Goal: Find specific page/section: Find specific page/section

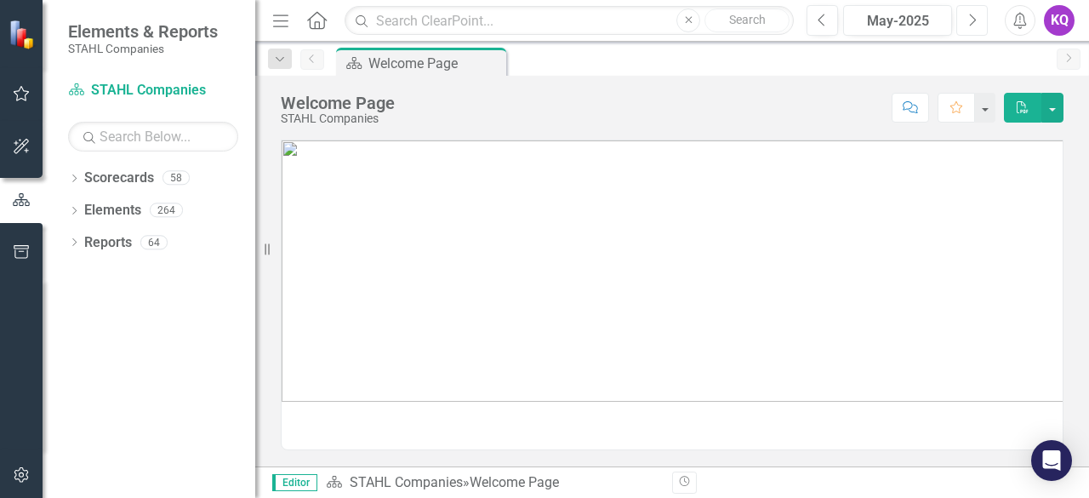
click at [984, 18] on button "Next" at bounding box center [971, 20] width 31 height 31
click at [79, 241] on div "Dropdown Reports 64" at bounding box center [161, 245] width 187 height 32
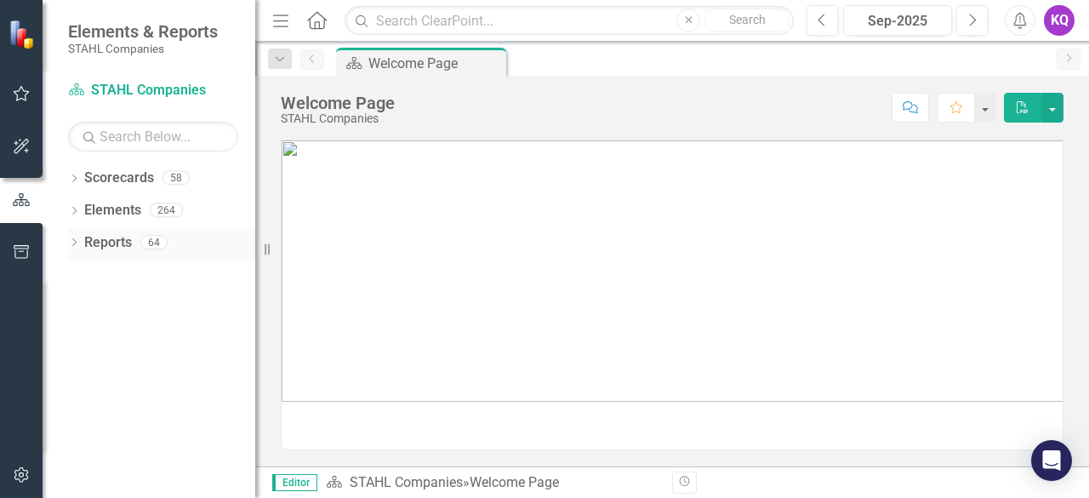
click at [68, 234] on div "Dropdown Reports 64" at bounding box center [161, 245] width 187 height 32
click at [71, 249] on div "Dropdown" at bounding box center [74, 244] width 12 height 14
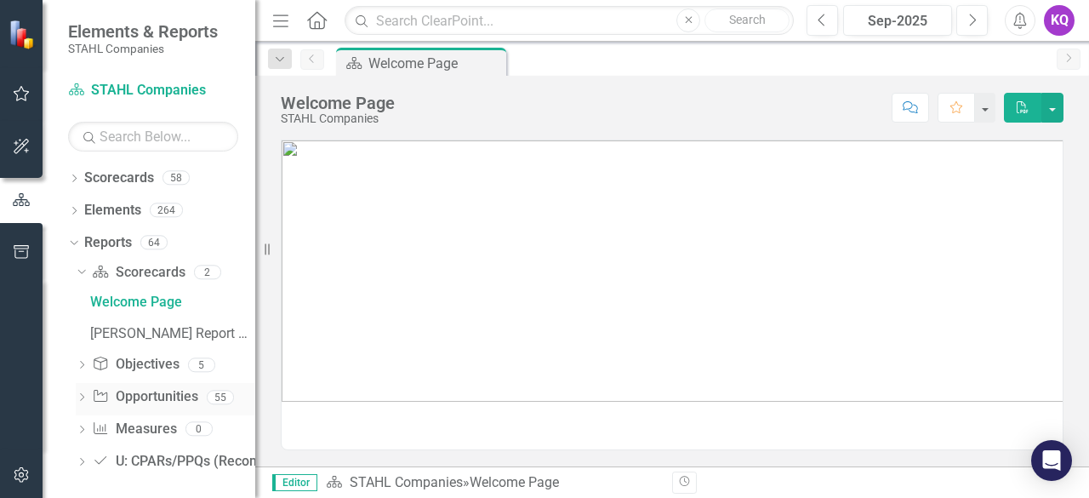
click at [82, 394] on icon "Dropdown" at bounding box center [82, 398] width 12 height 9
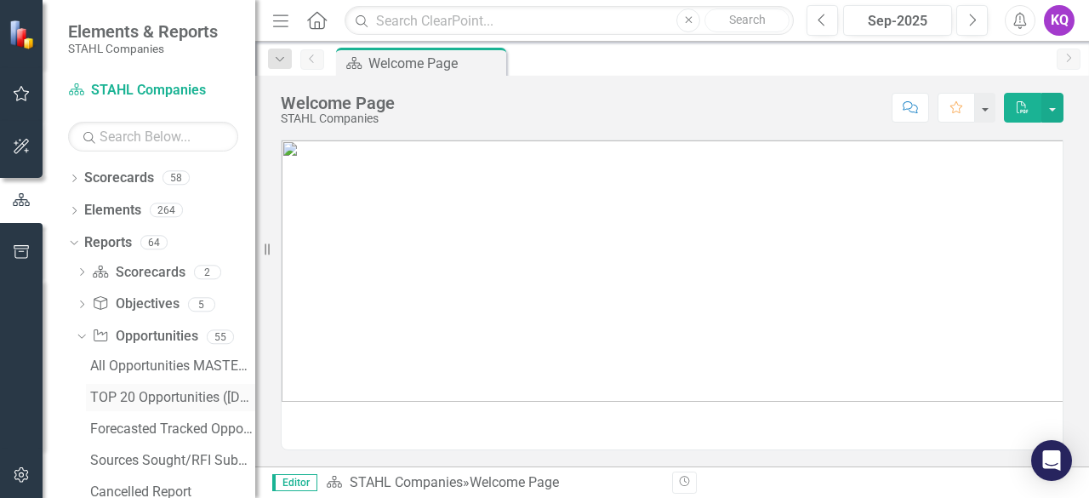
click at [143, 396] on div "TOP 20 Opportunities ([DATE] Process)" at bounding box center [172, 397] width 165 height 15
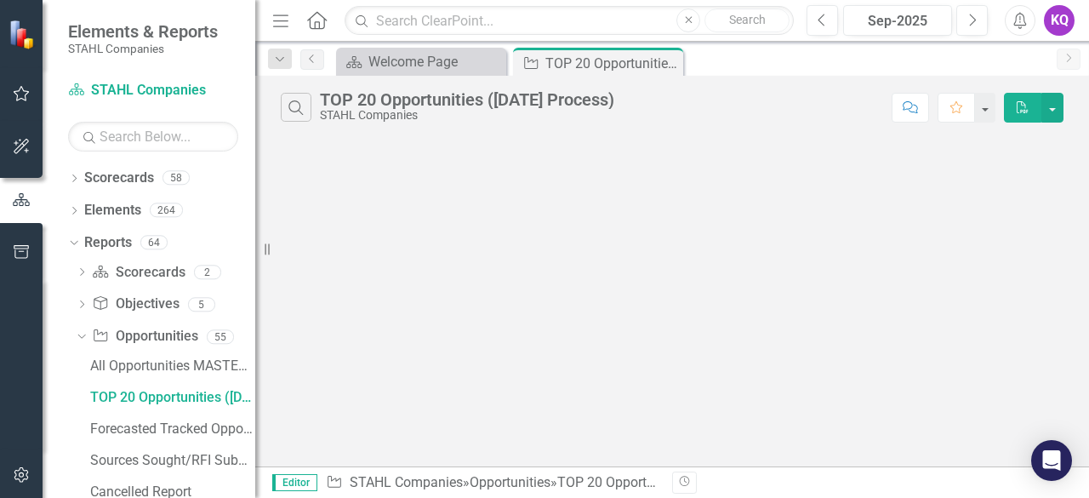
click at [273, 19] on icon "Menu" at bounding box center [281, 20] width 22 height 18
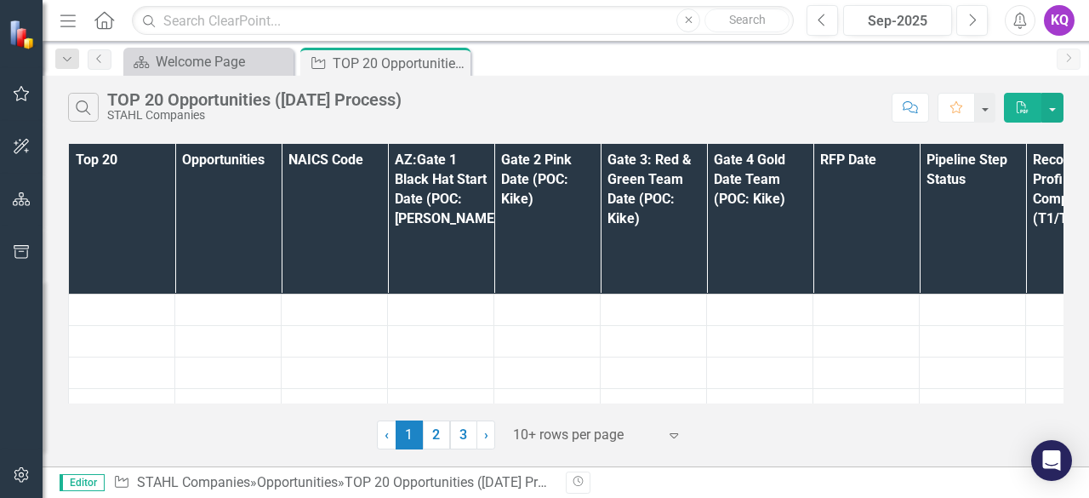
click at [542, 449] on div "Search TOP 20 Opportunities ([DATE] Process) [PERSON_NAME] Companies Comment Fa…" at bounding box center [566, 271] width 1046 height 390
click at [538, 430] on div at bounding box center [585, 435] width 145 height 23
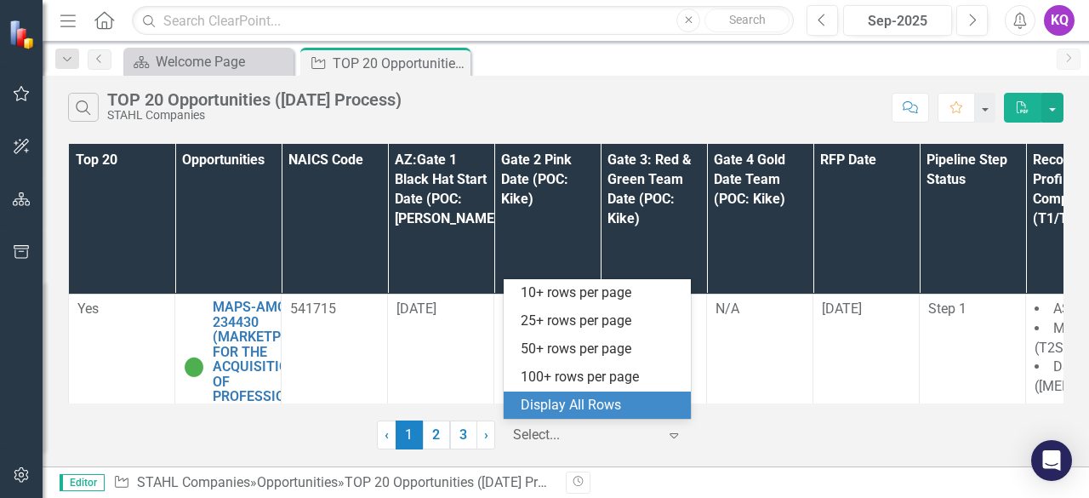
click at [573, 404] on div "Display All Rows" at bounding box center [601, 406] width 160 height 20
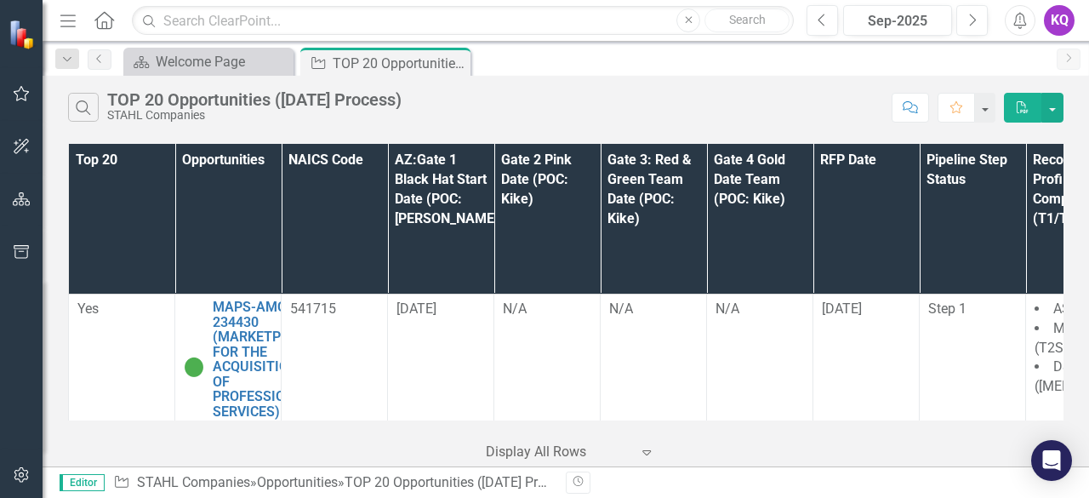
scroll to position [1730, 522]
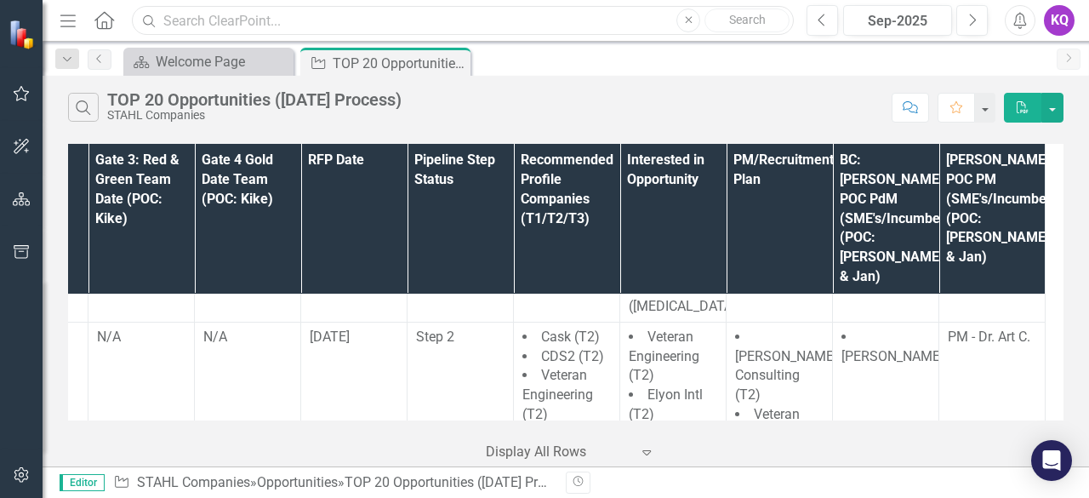
click at [309, 14] on input "text" at bounding box center [463, 21] width 662 height 30
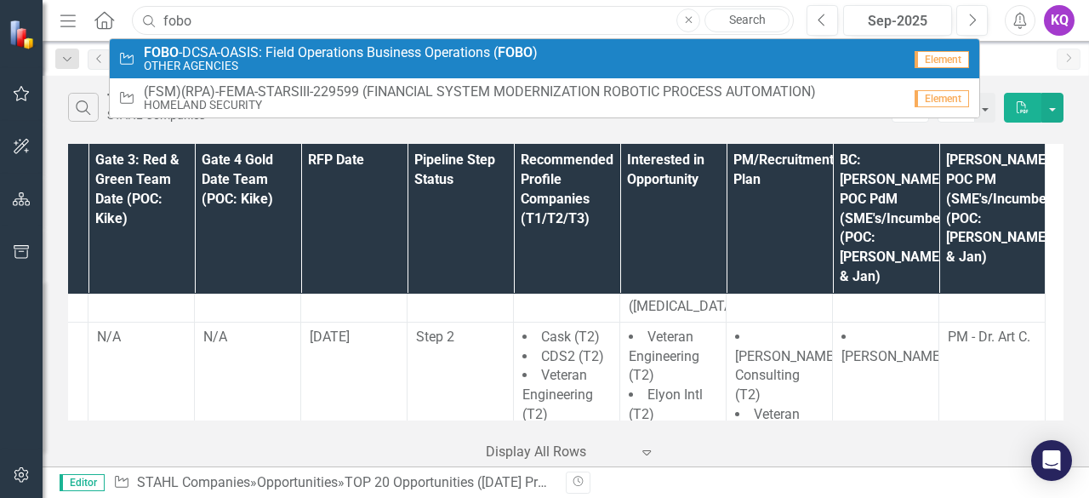
type input "fobo"
click at [217, 49] on span "FOBO -DCSA-OASIS: Field Operations Business Operations ( FOBO )" at bounding box center [341, 52] width 394 height 15
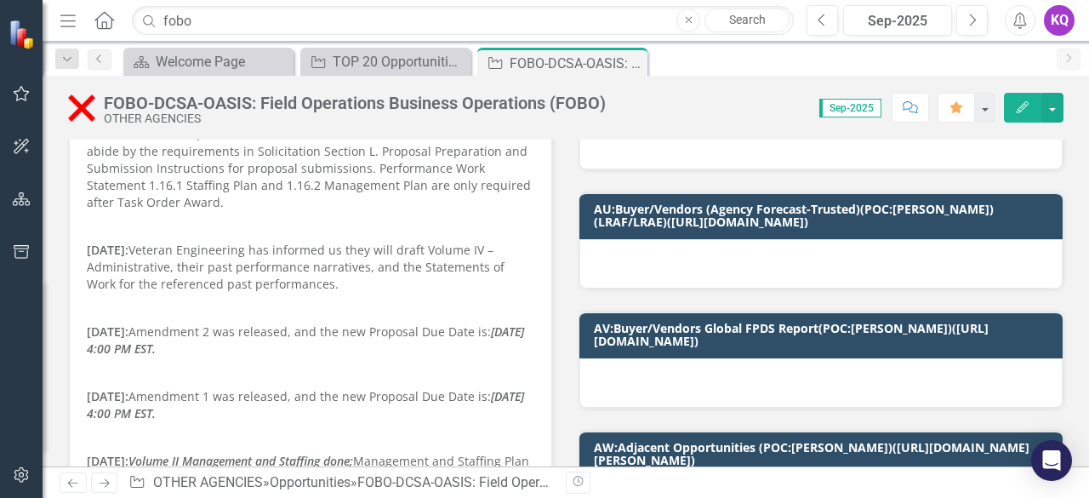
scroll to position [907, 0]
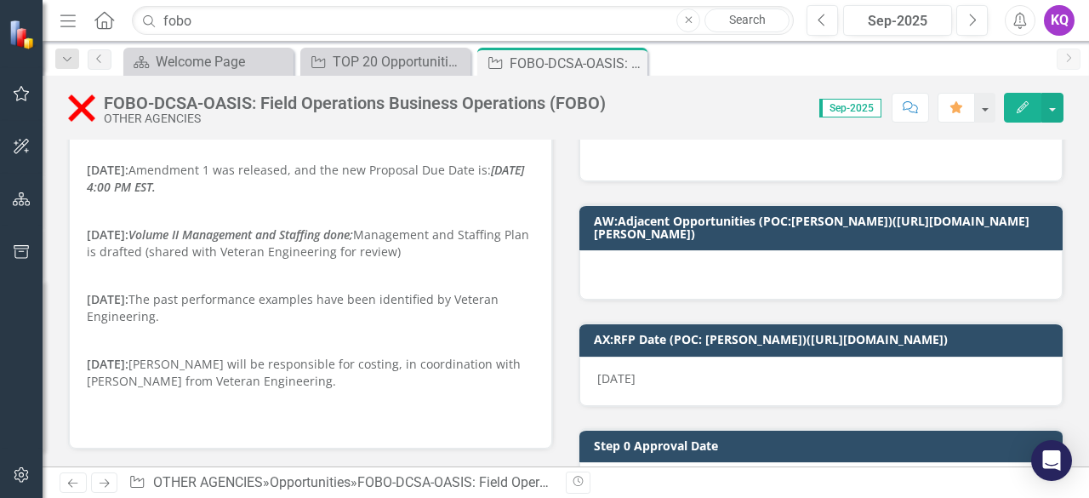
click at [716, 181] on div at bounding box center [820, 156] width 483 height 49
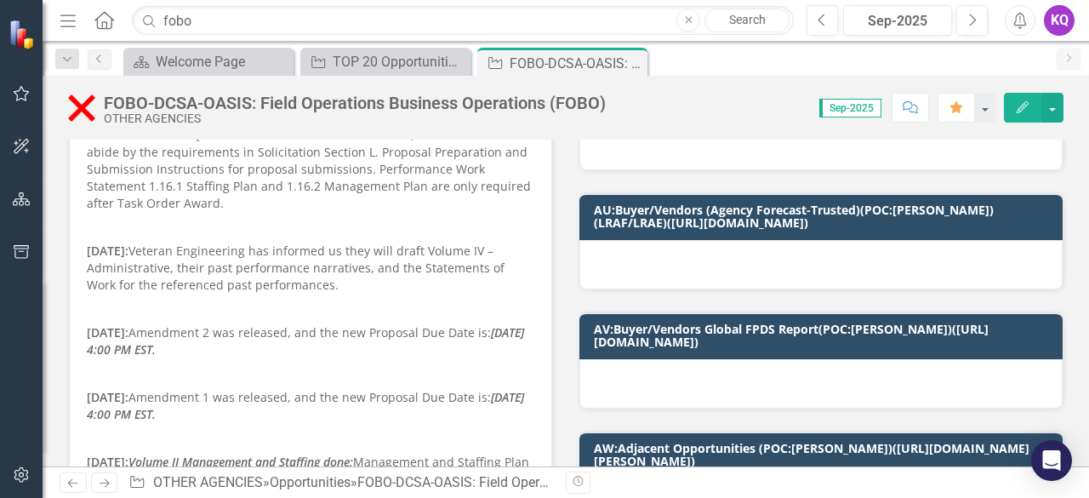
scroll to position [681, 0]
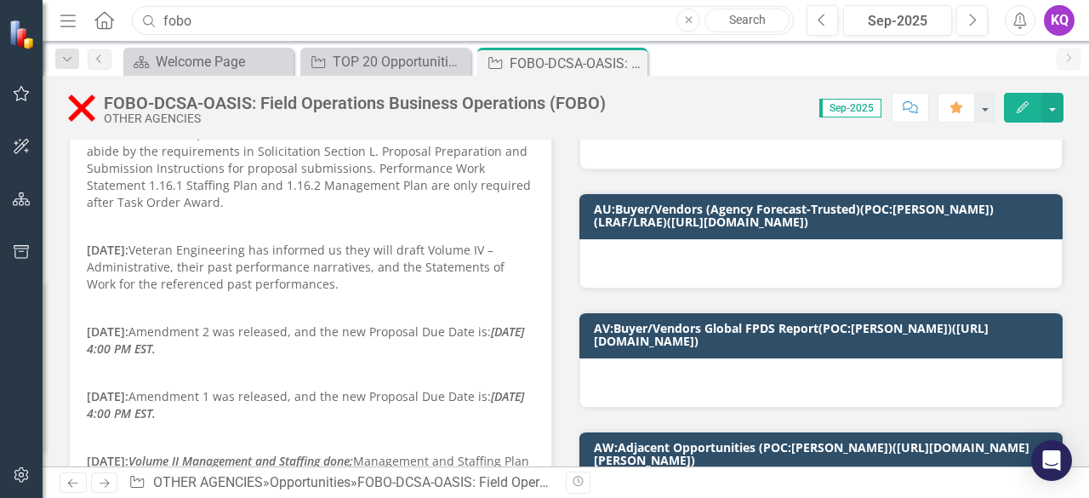
click at [226, 26] on input "fobo" at bounding box center [463, 21] width 662 height 30
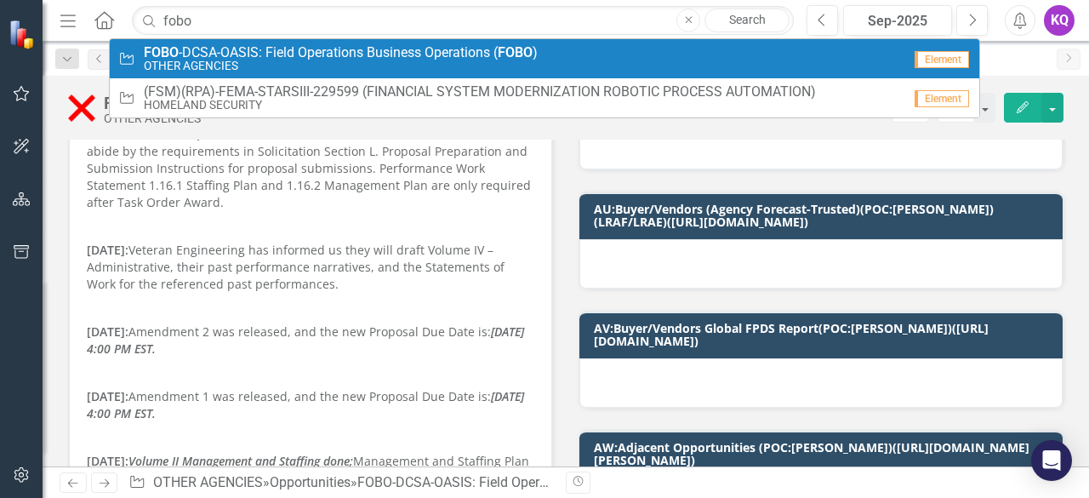
click at [696, 16] on button "Close" at bounding box center [688, 21] width 24 height 24
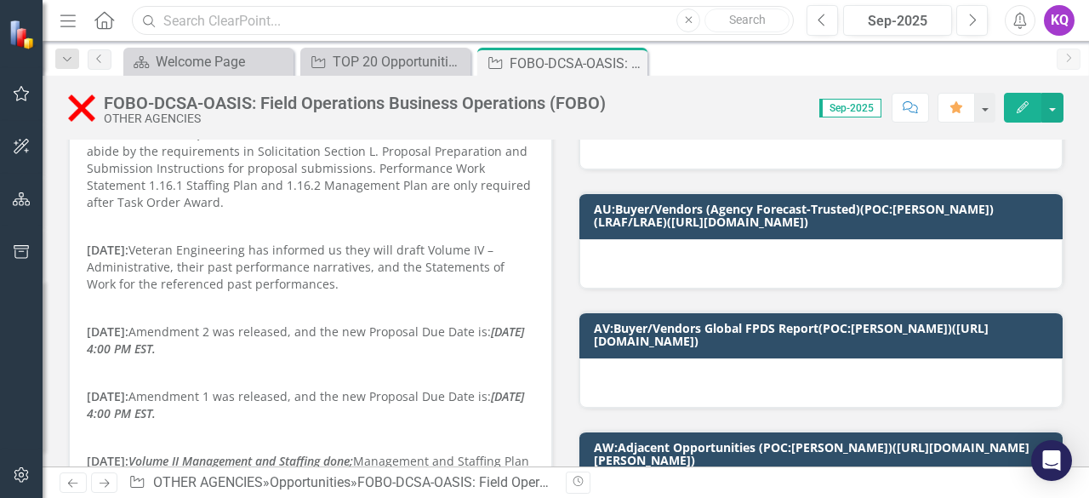
click at [621, 21] on input "text" at bounding box center [463, 21] width 662 height 30
type input "CENTAM"
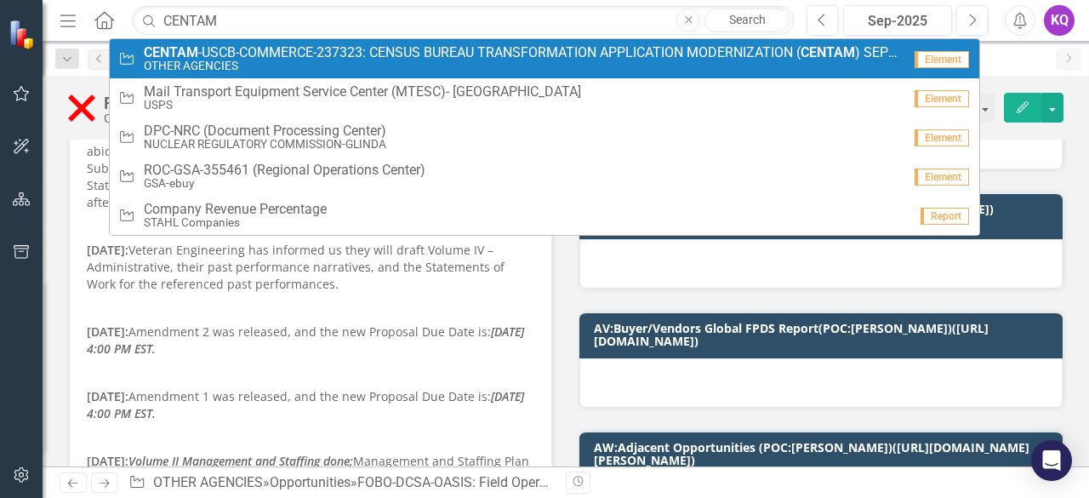
click at [240, 54] on span "CENTAM -USCB-COMMERCE-237323: CENSUS BUREAU TRANSFORMATION APPLICATION MODERNIZ…" at bounding box center [523, 52] width 758 height 15
